Goal: Information Seeking & Learning: Learn about a topic

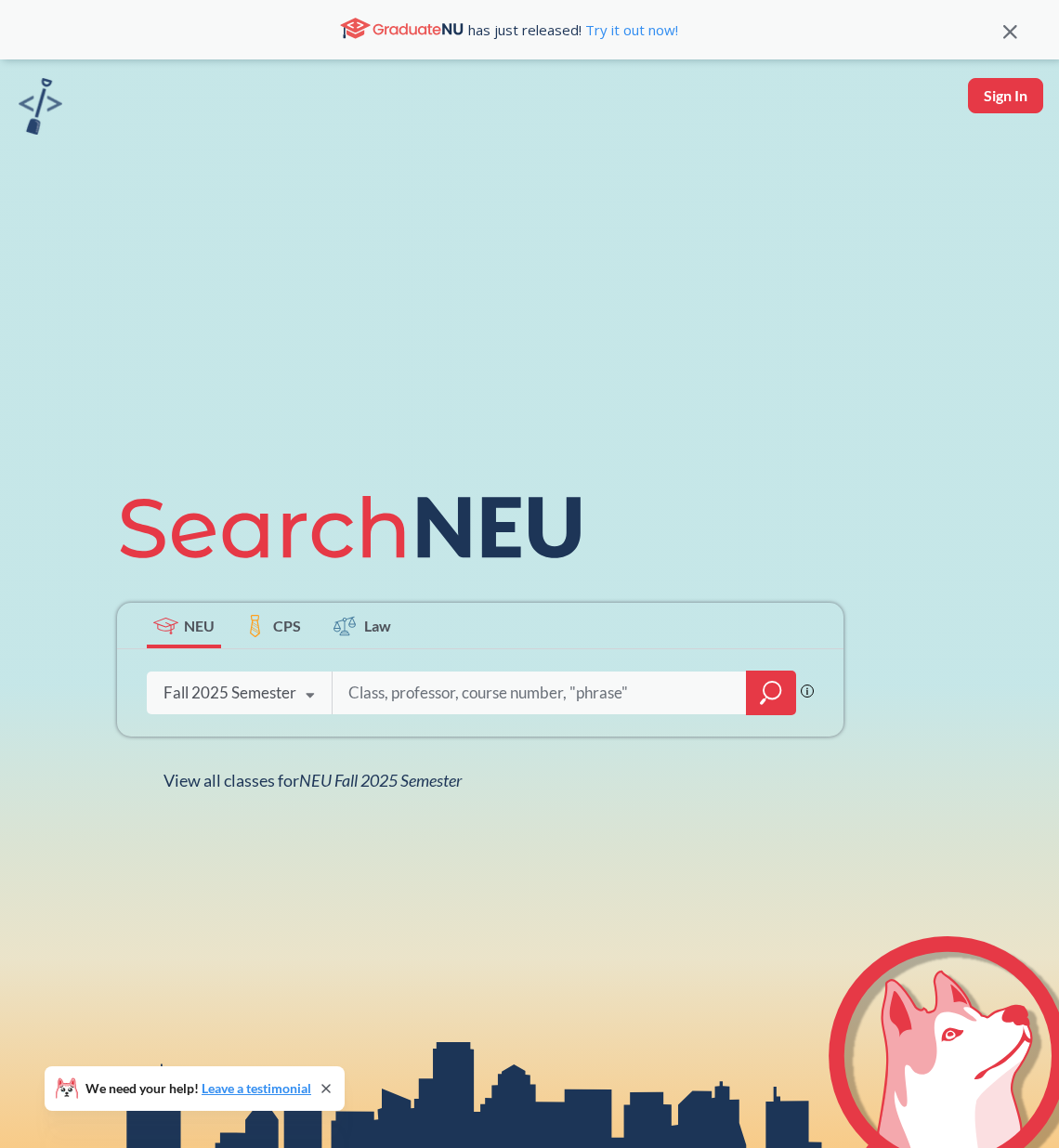
paste input "MATH 7312"
type input "MATH 7312"
click at [757, 694] on div at bounding box center [771, 693] width 50 height 45
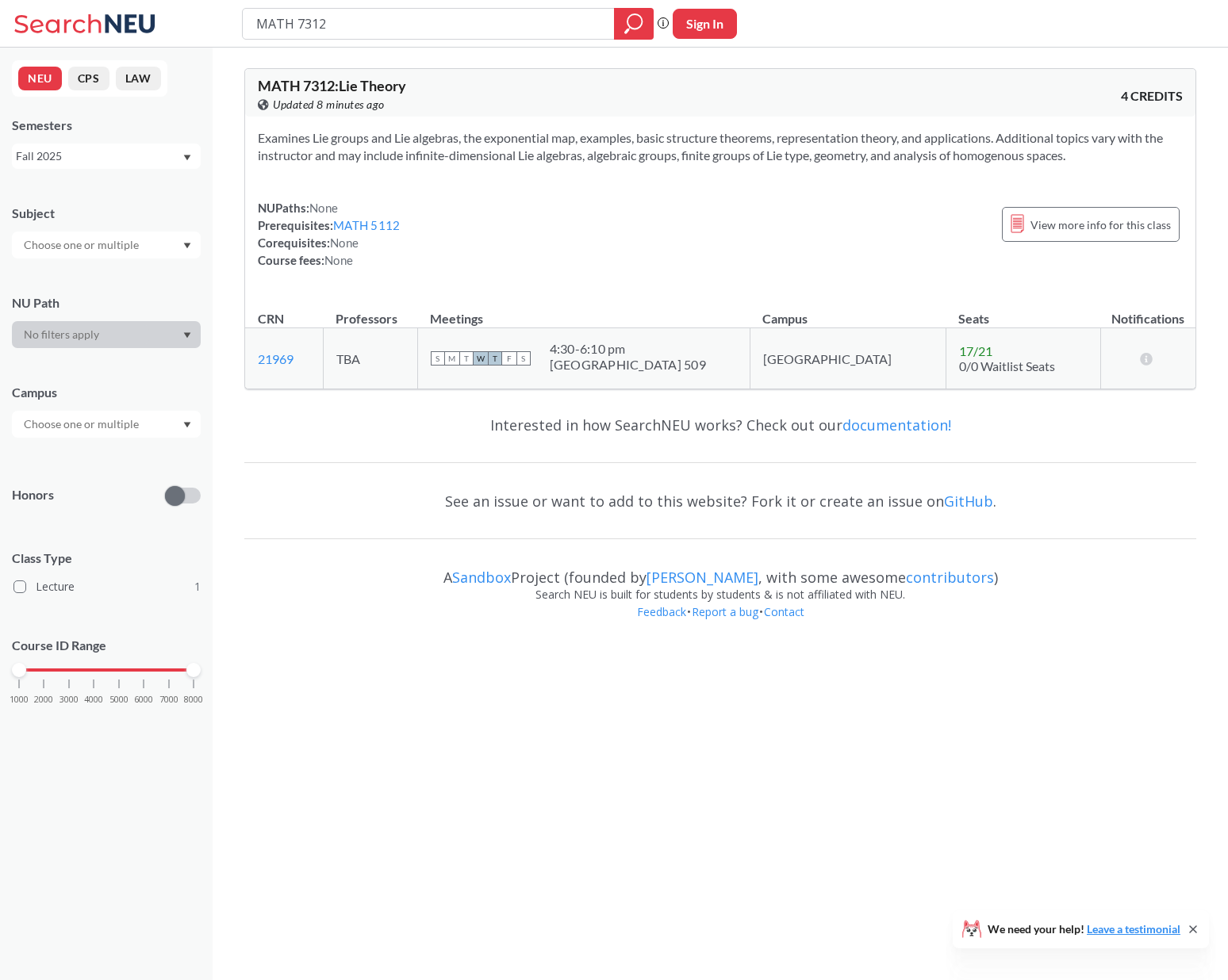
click at [558, 261] on div "NUPaths: None Prerequisites: MATH 5112 Corequisites: None Course fees: None Vie…" at bounding box center [720, 234] width 925 height 70
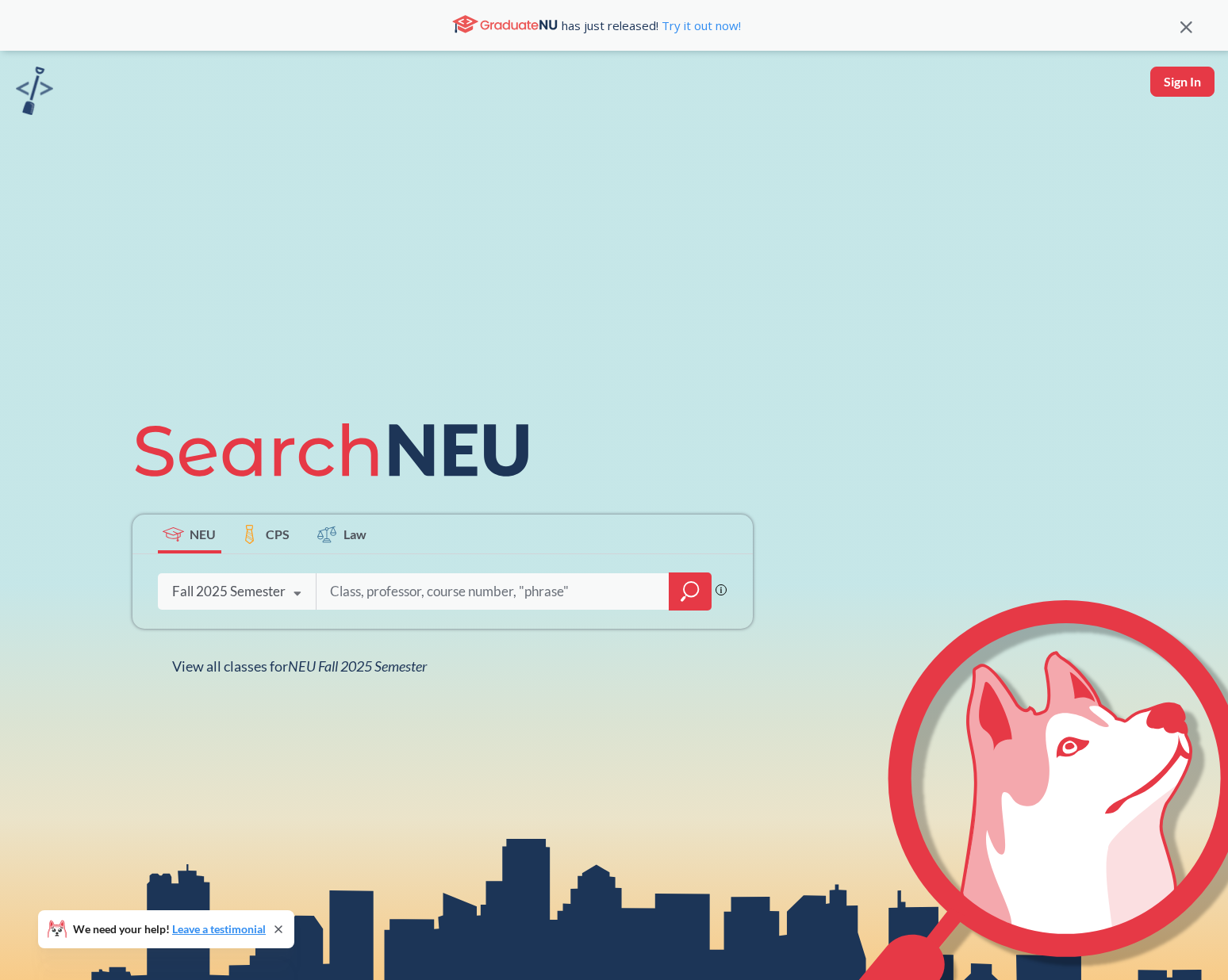
paste input "7312"
type input "7312"
click at [683, 600] on icon "magnifying glass" at bounding box center [683, 599] width 5 height 6
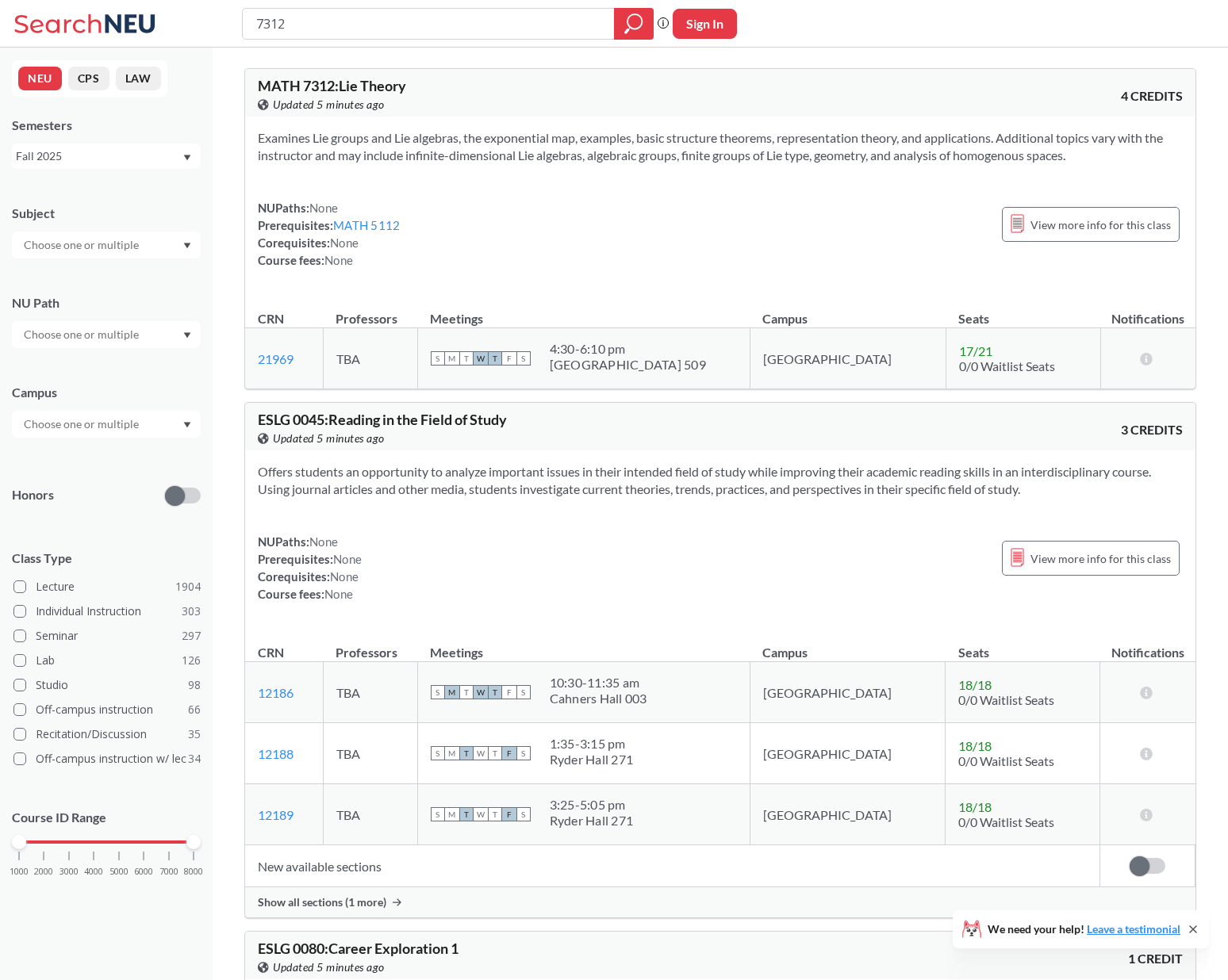
click at [645, 341] on div "4:30 - 6:10 pm" at bounding box center [628, 349] width 156 height 16
click at [291, 351] on link "21969" at bounding box center [276, 358] width 36 height 15
